Goal: Check status: Check status

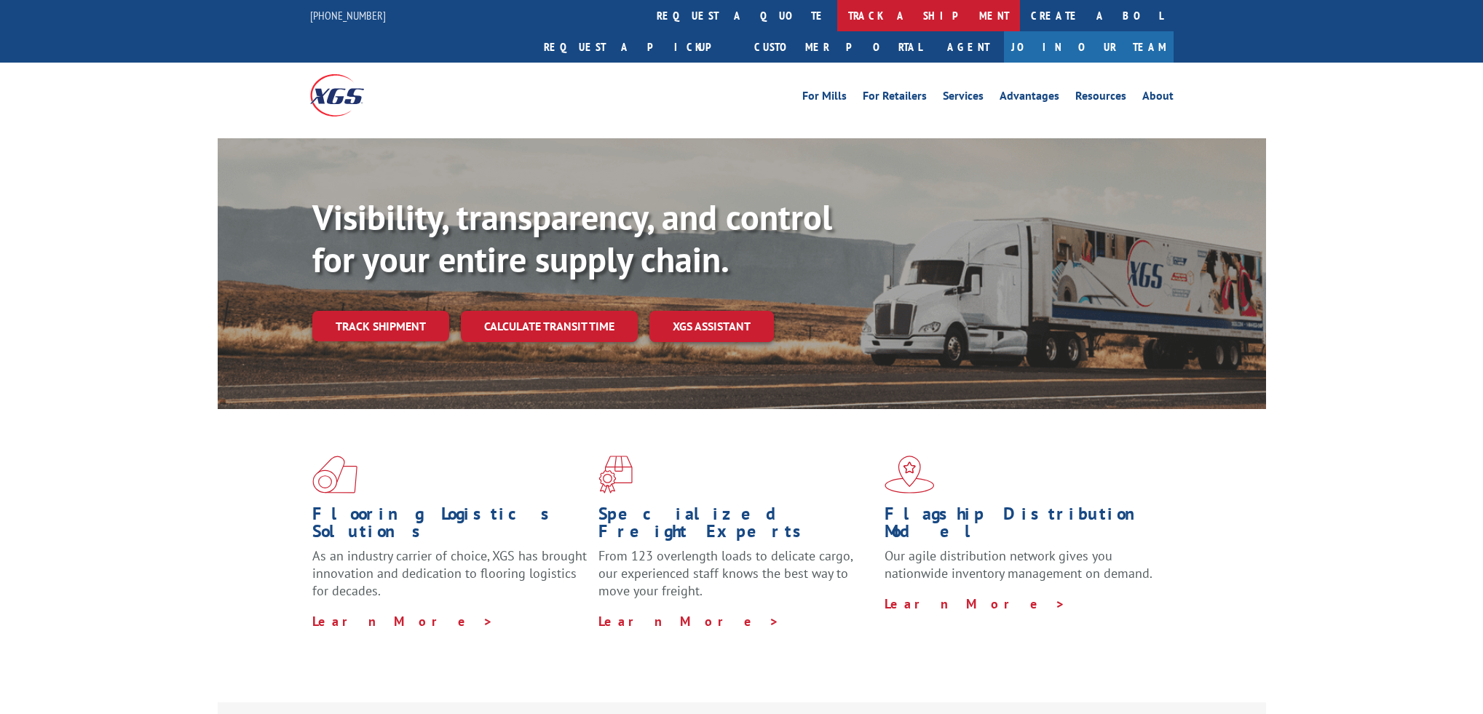
click at [837, 18] on link "track a shipment" at bounding box center [928, 15] width 183 height 31
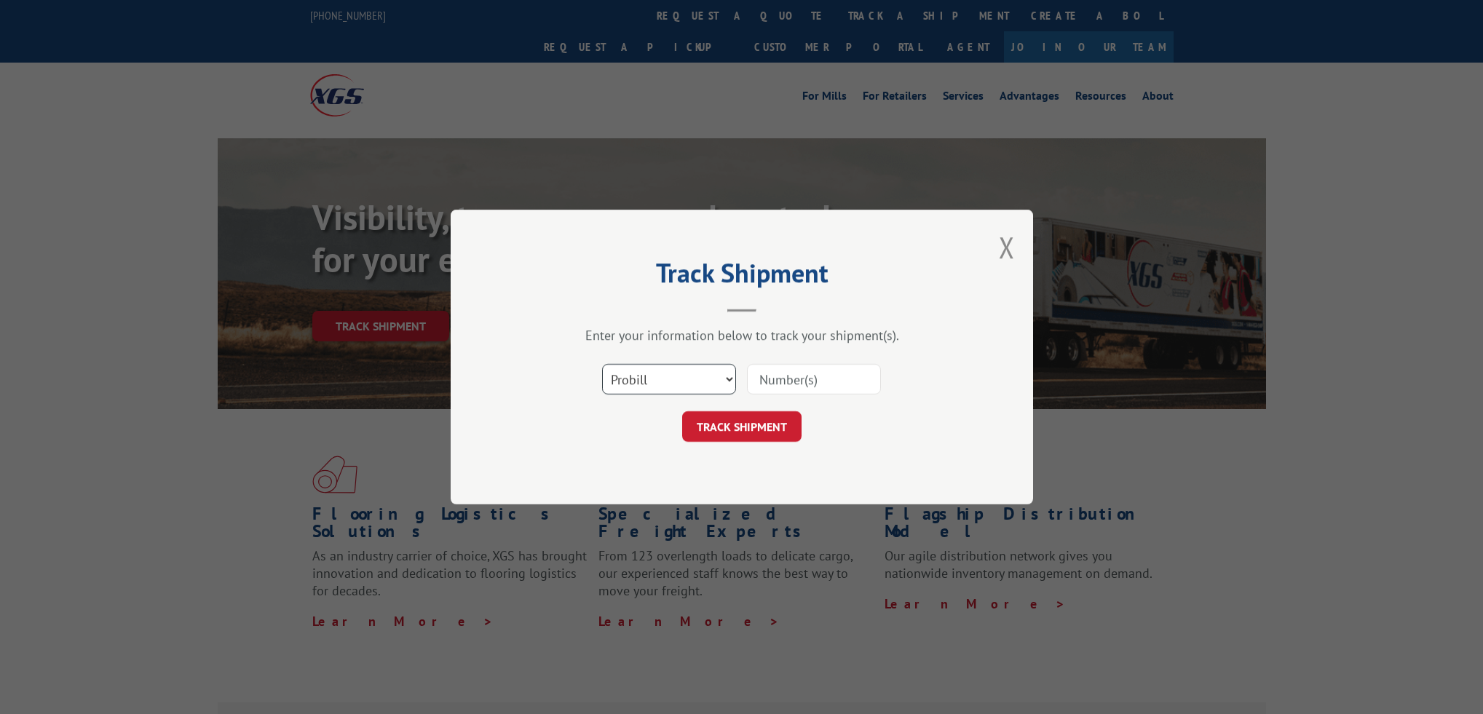
click at [691, 380] on select "Select category... Probill BOL PO" at bounding box center [669, 379] width 134 height 31
select select "bol"
click at [602, 364] on select "Select category... Probill BOL PO" at bounding box center [669, 379] width 134 height 31
click at [790, 382] on input at bounding box center [814, 379] width 134 height 31
paste input "CP-029901.A"
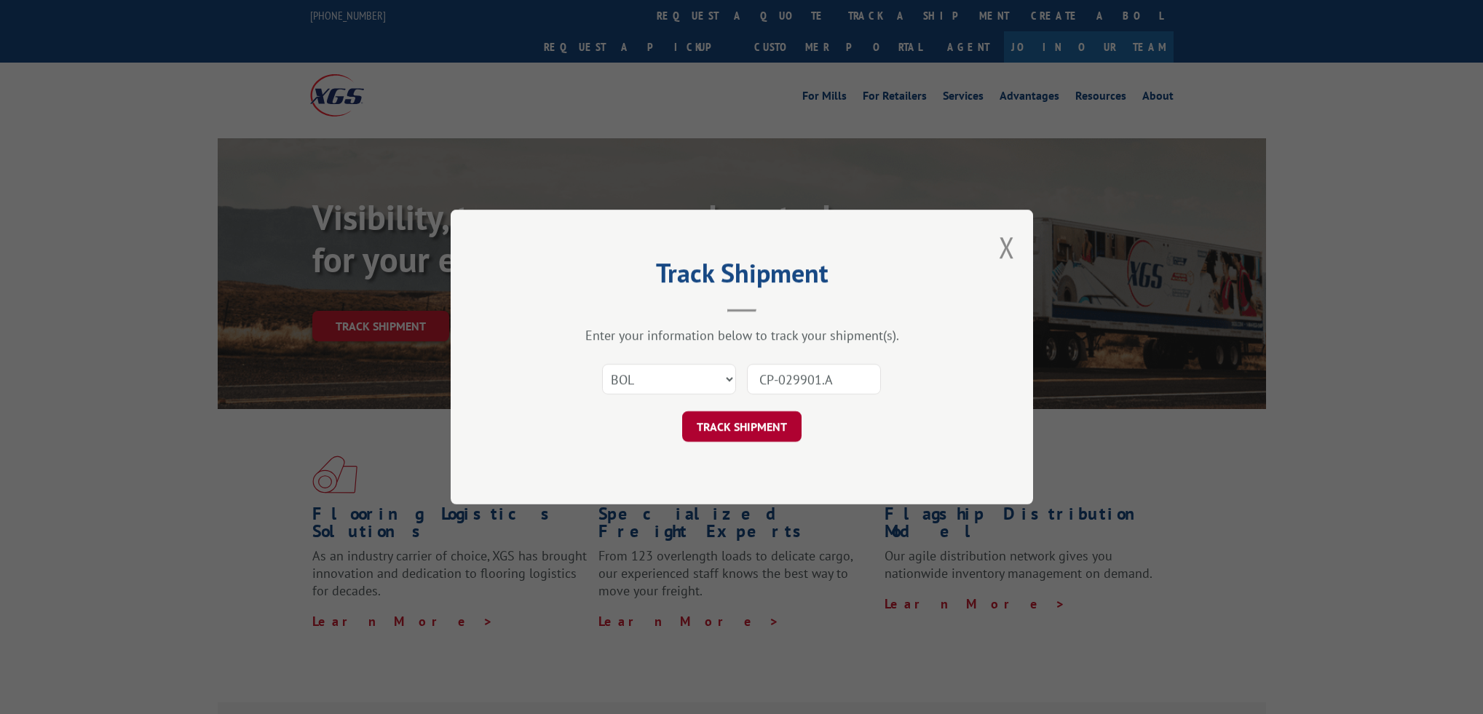
type input "CP-029901.A"
click at [756, 434] on button "TRACK SHIPMENT" at bounding box center [741, 426] width 119 height 31
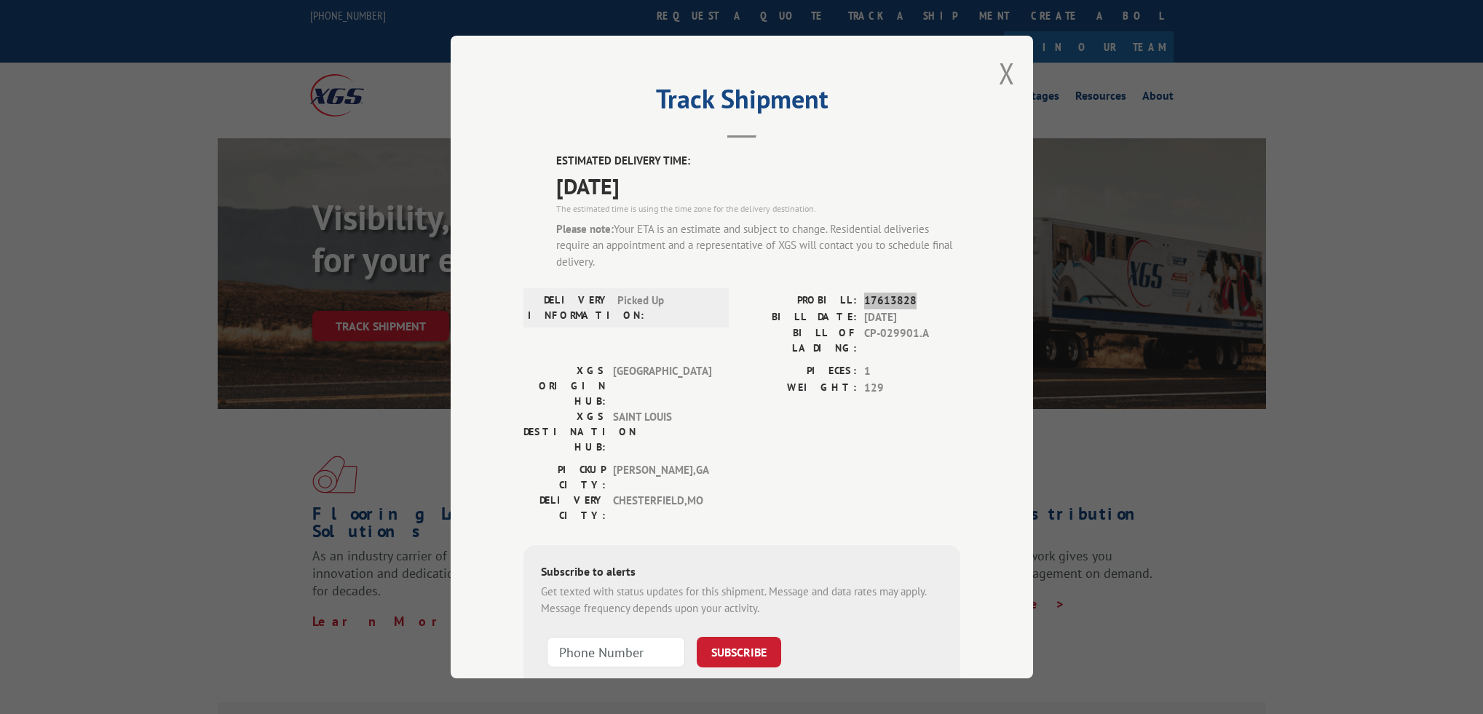
copy span "17613828"
